Goal: Information Seeking & Learning: Learn about a topic

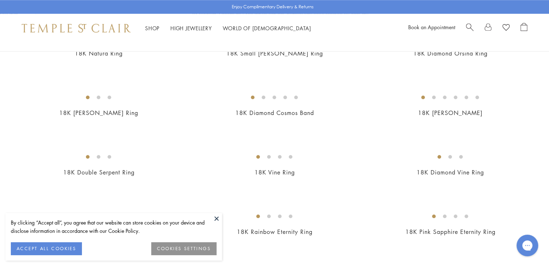
scroll to position [695, 0]
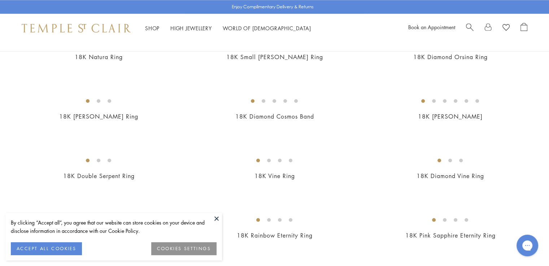
click at [0, 0] on img at bounding box center [0, 0] width 0 height 0
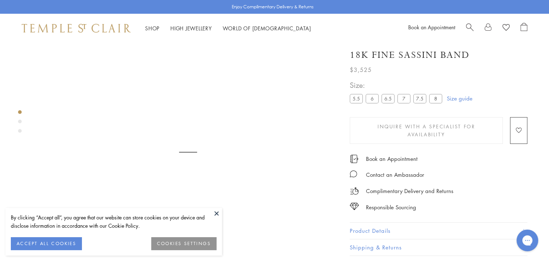
scroll to position [57, 0]
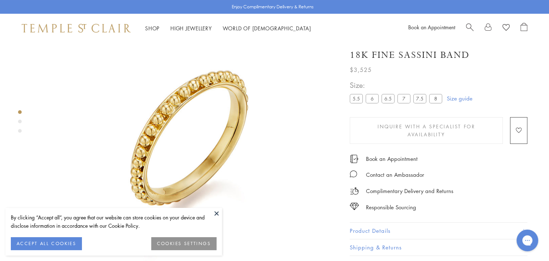
click at [387, 225] on button "Product Details" at bounding box center [439, 230] width 178 height 16
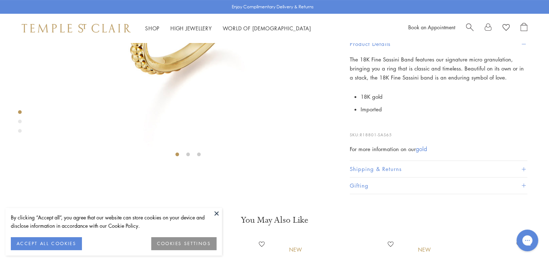
scroll to position [187, 0]
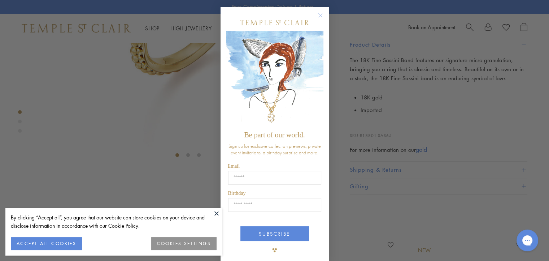
click at [318, 16] on circle "Close dialog" at bounding box center [320, 15] width 9 height 9
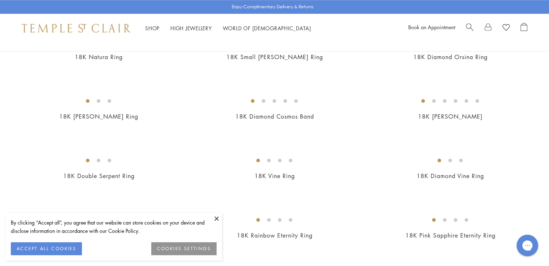
click at [0, 0] on img at bounding box center [0, 0] width 0 height 0
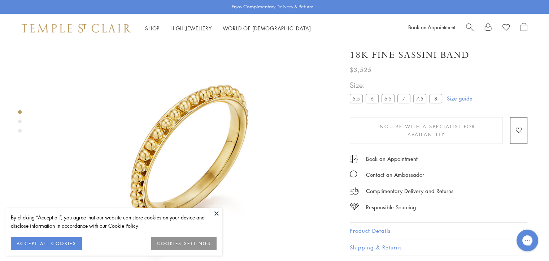
click at [214, 212] on button at bounding box center [216, 213] width 11 height 11
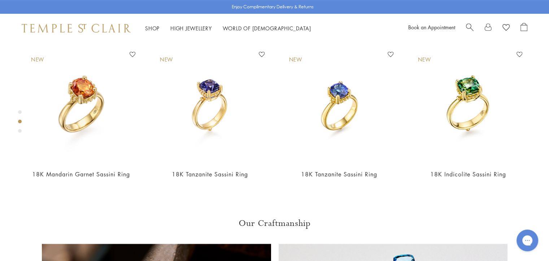
scroll to position [346, 0]
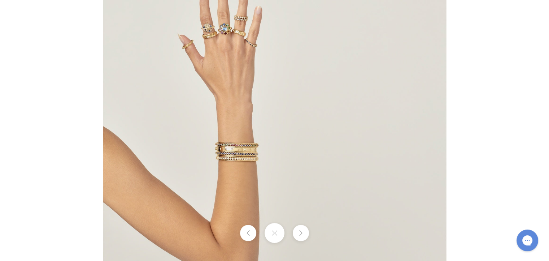
click at [192, 47] on img at bounding box center [275, 130] width 344 height 343
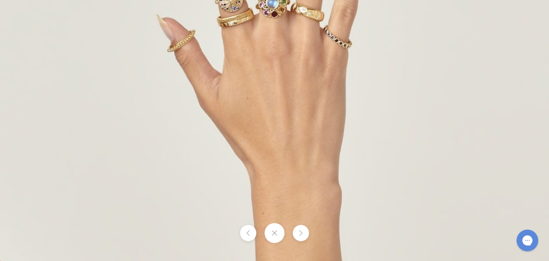
click at [192, 47] on img at bounding box center [395, 253] width 845 height 844
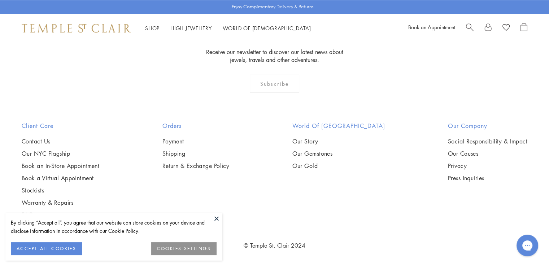
scroll to position [3366, 0]
